Goal: Find specific page/section: Find specific page/section

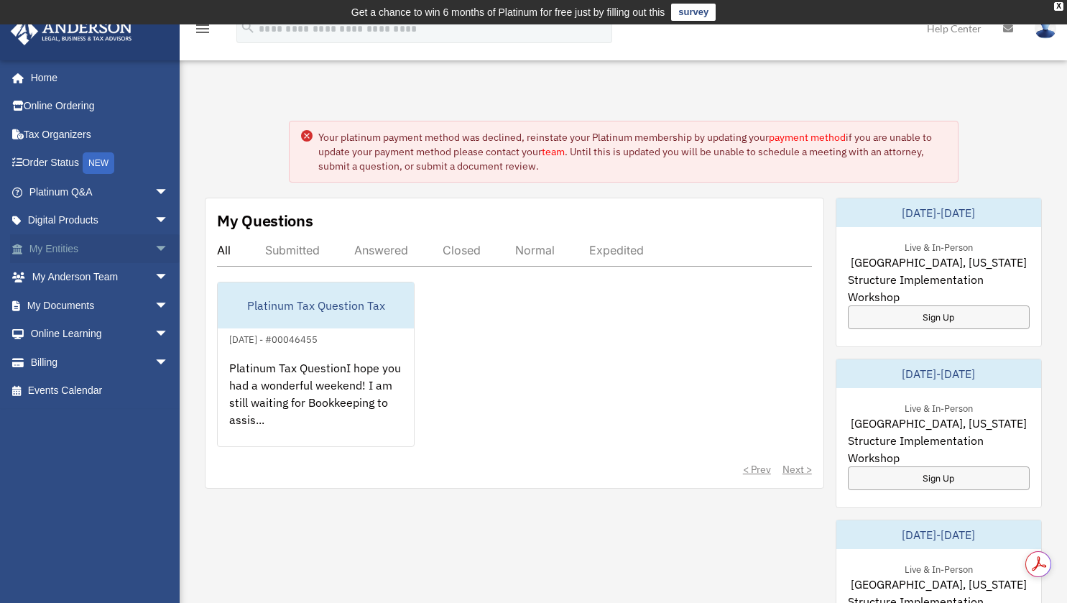
click at [108, 259] on link "My Entities arrow_drop_down" at bounding box center [100, 248] width 180 height 29
click at [154, 251] on span "arrow_drop_down" at bounding box center [168, 248] width 29 height 29
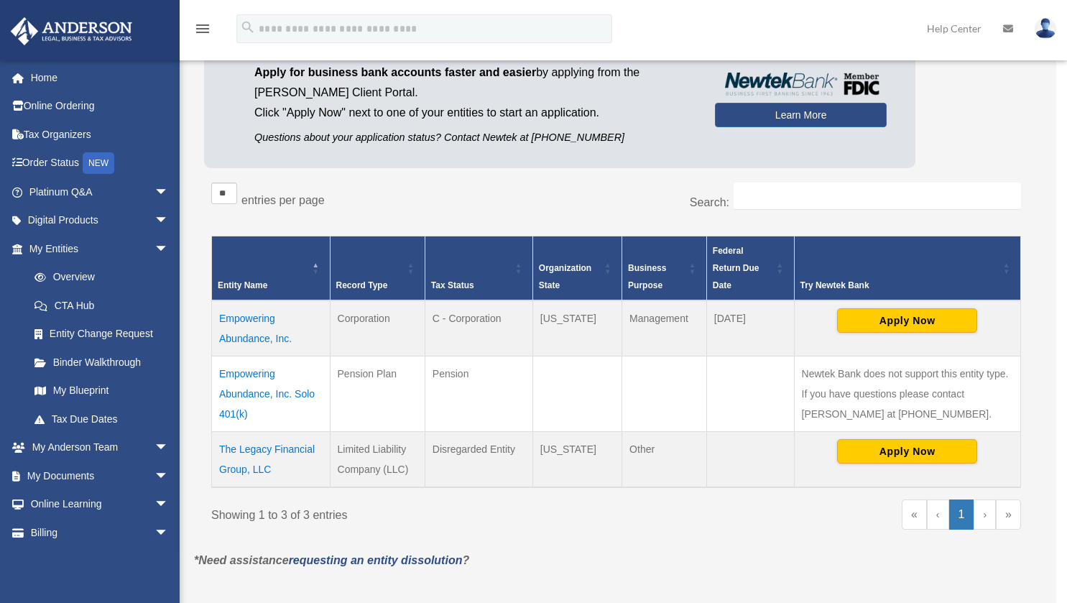
scroll to position [196, 0]
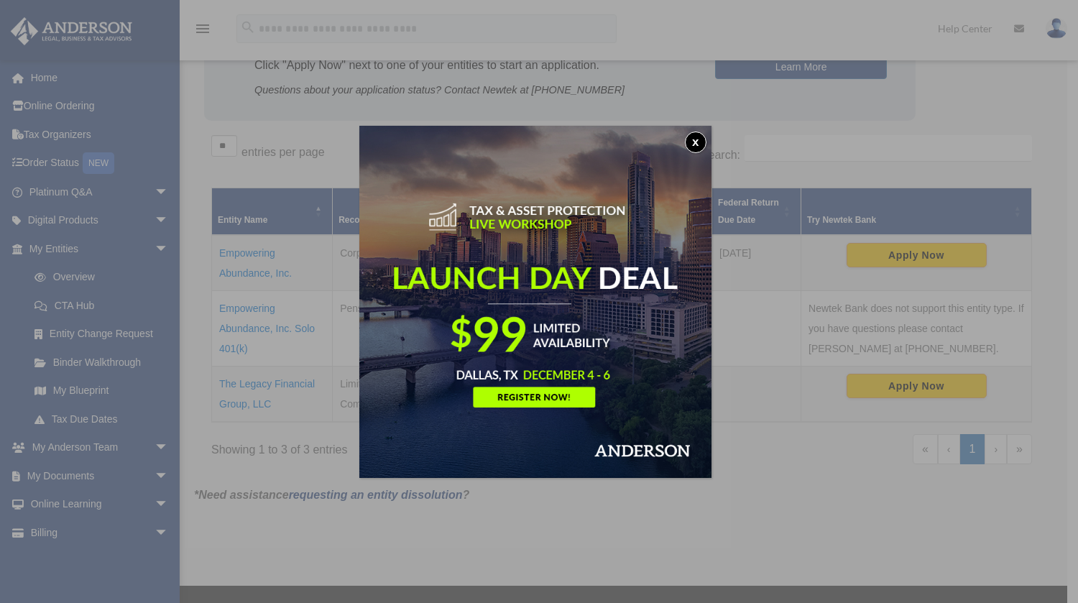
click at [703, 143] on button "x" at bounding box center [696, 142] width 22 height 22
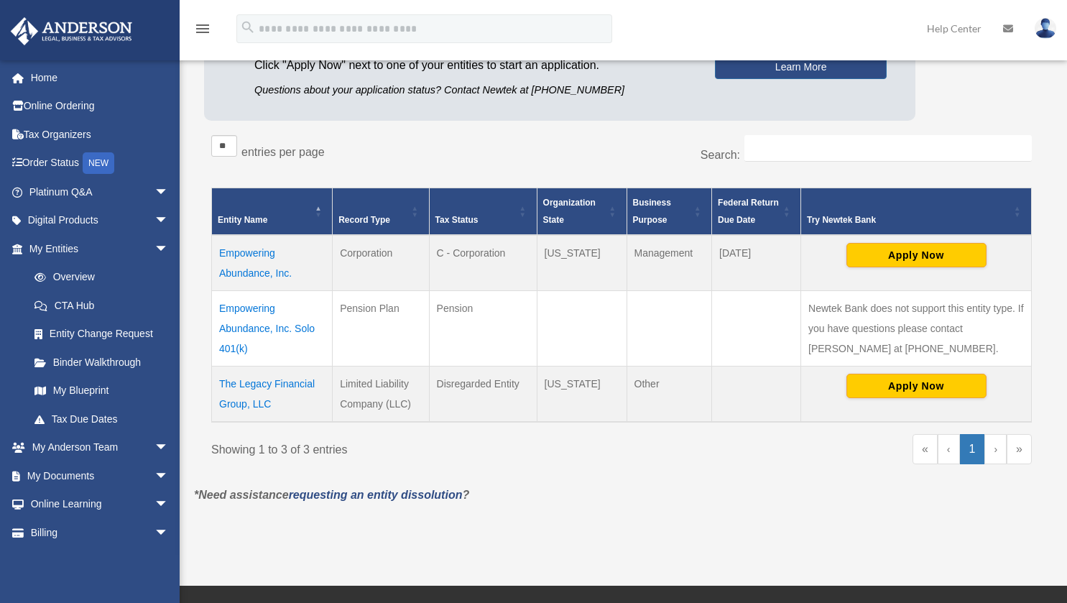
click at [254, 249] on td "Empowering Abundance, Inc." at bounding box center [272, 263] width 121 height 56
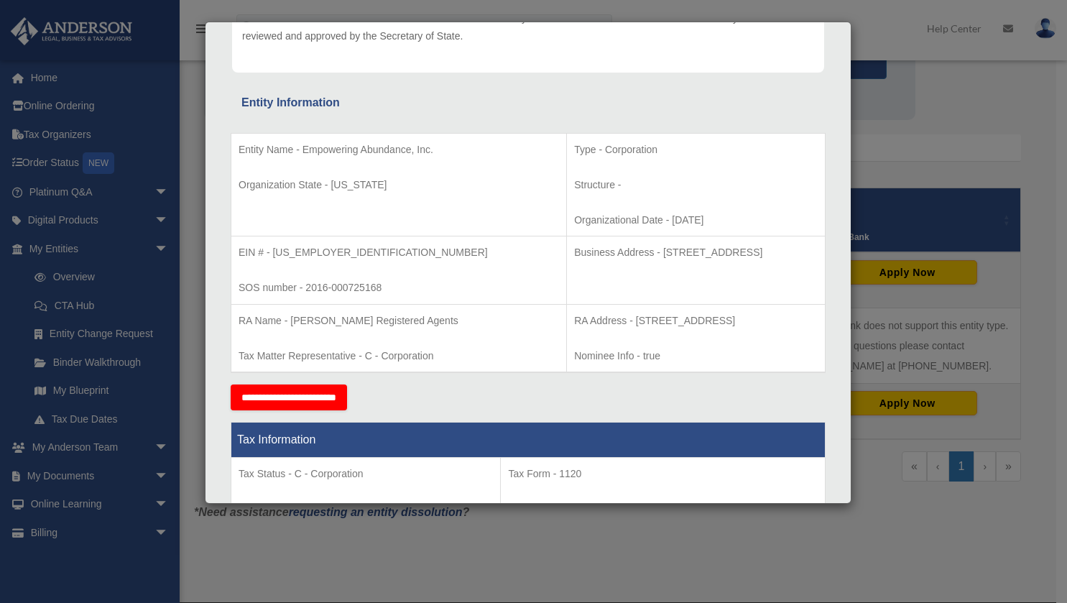
scroll to position [205, 0]
